Goal: Information Seeking & Learning: Find specific fact

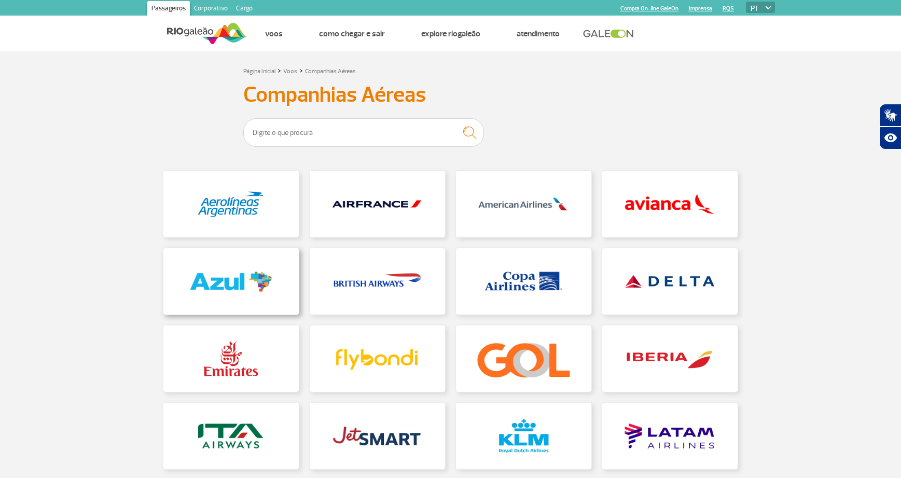
click at [218, 296] on link at bounding box center [230, 281] width 135 height 66
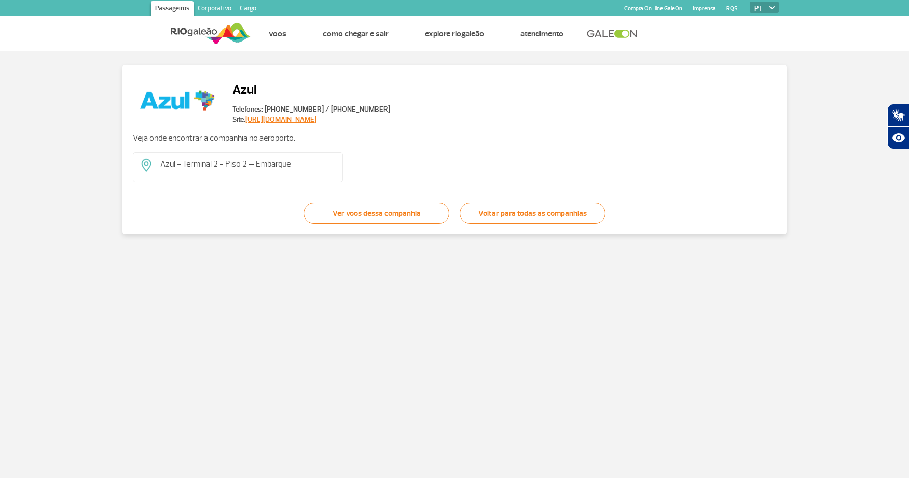
click at [207, 164] on p "Azul - Terminal 2 - Piso 2 – Embarque" at bounding box center [247, 163] width 174 height 11
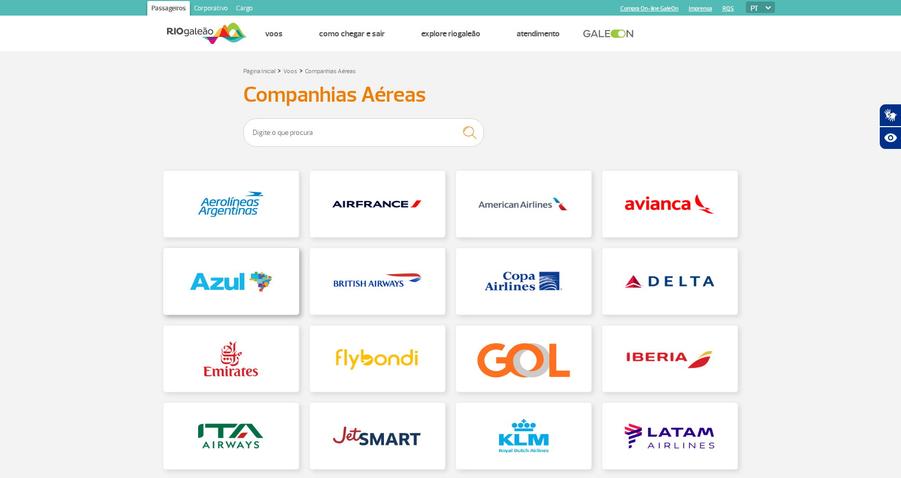
click at [206, 293] on link at bounding box center [230, 281] width 135 height 66
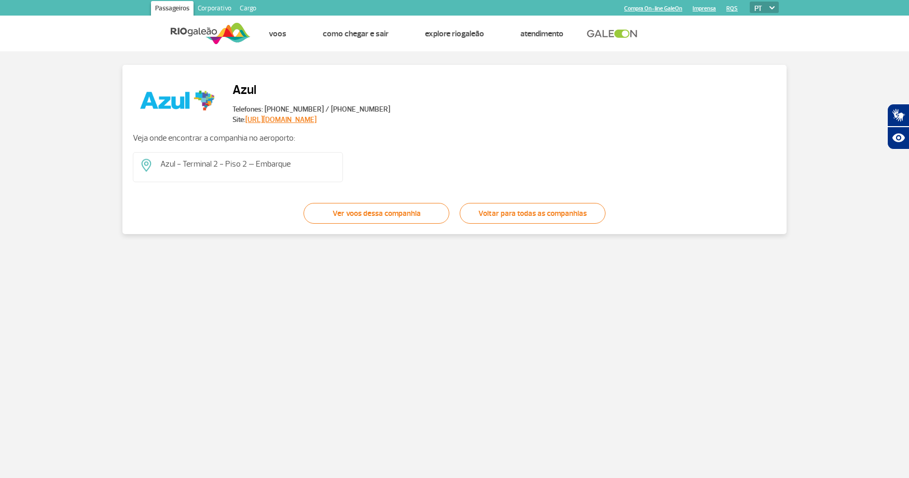
click at [207, 168] on p "Azul - Terminal 2 - Piso 2 – Embarque" at bounding box center [247, 163] width 174 height 11
